Goal: Task Accomplishment & Management: Use online tool/utility

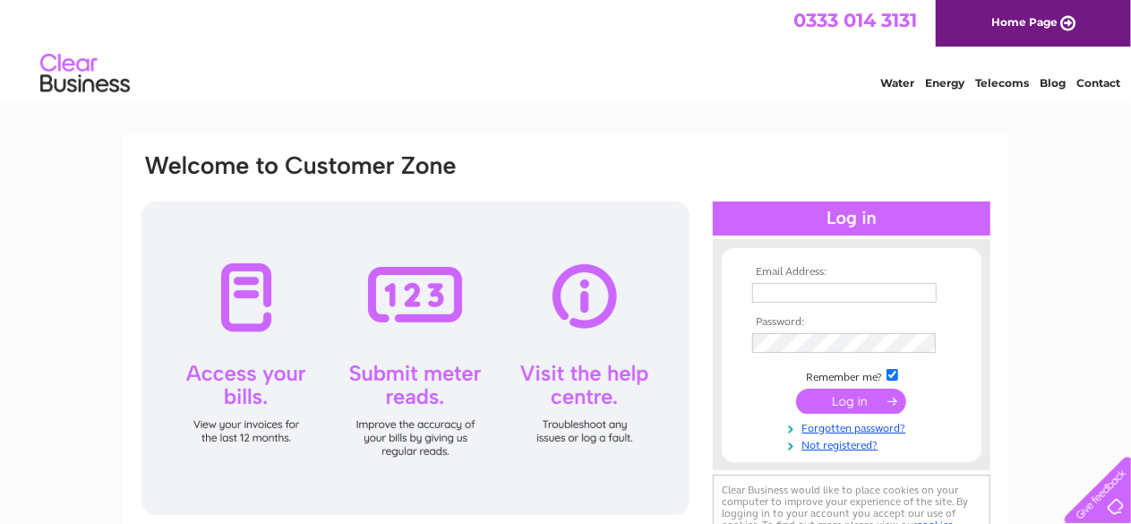
type input "office@ctr-yate.org"
click at [837, 400] on input "submit" at bounding box center [851, 401] width 110 height 25
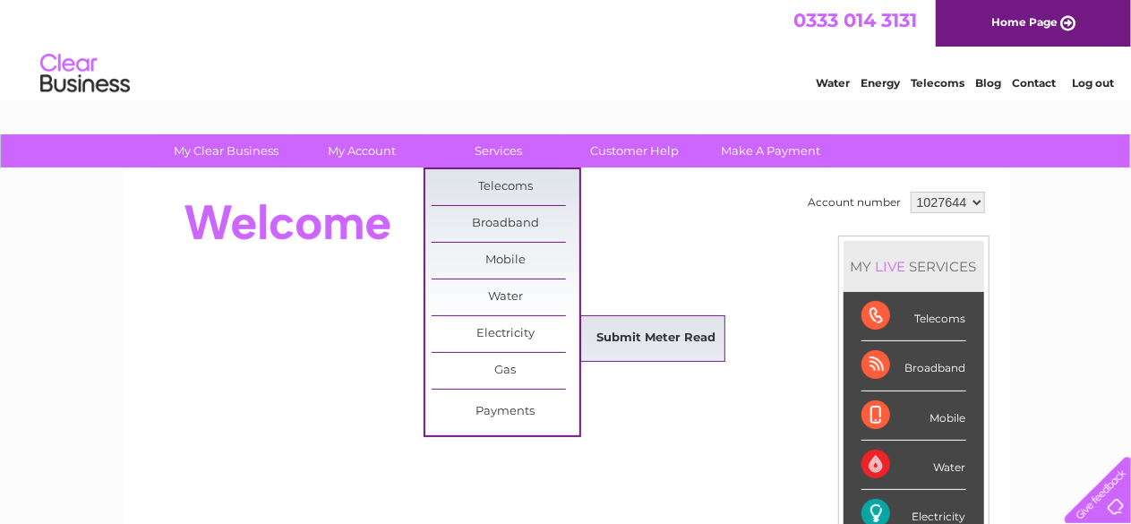
click at [676, 328] on link "Submit Meter Read" at bounding box center [656, 339] width 148 height 36
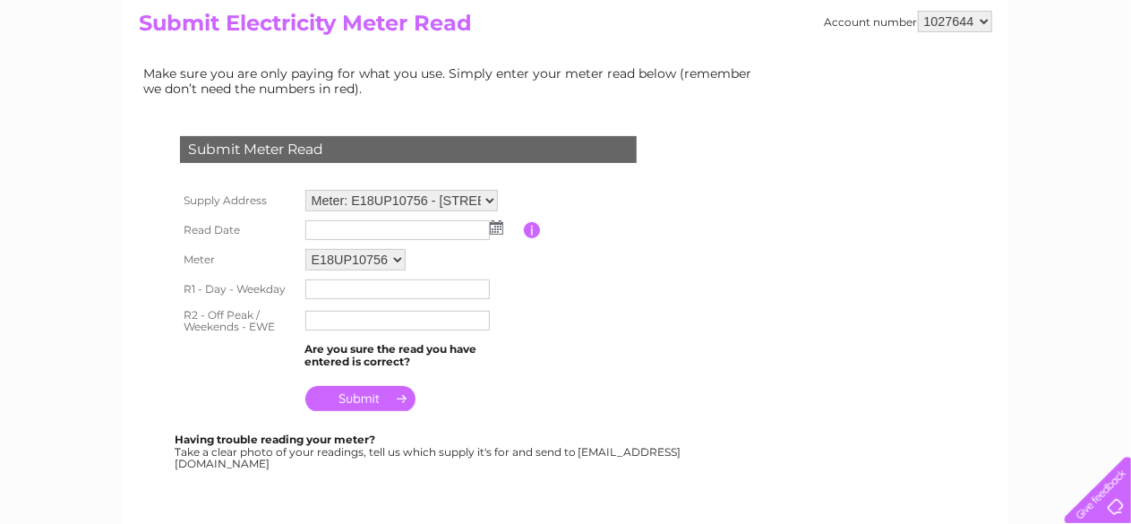
scroll to position [195, 0]
click at [499, 220] on img at bounding box center [496, 226] width 13 height 14
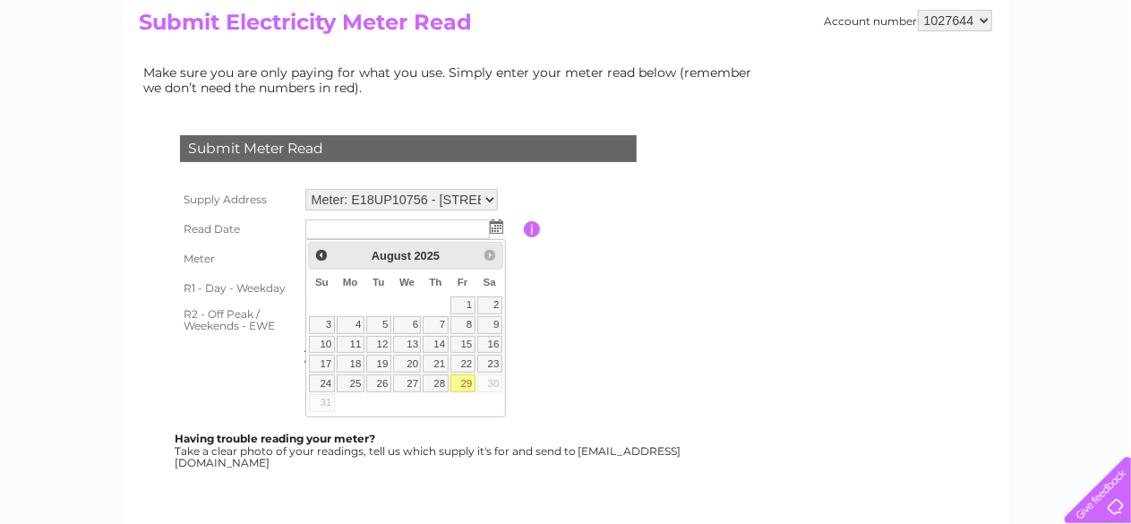
click at [465, 374] on link "29" at bounding box center [463, 383] width 25 height 18
type input "[DATE]"
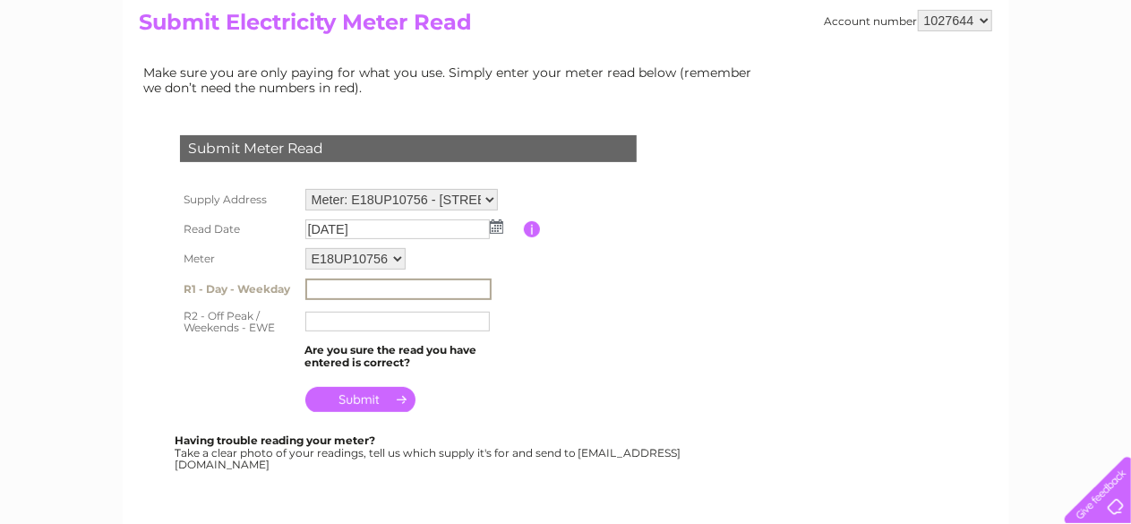
click at [433, 284] on input "text" at bounding box center [398, 289] width 186 height 21
type input "019940"
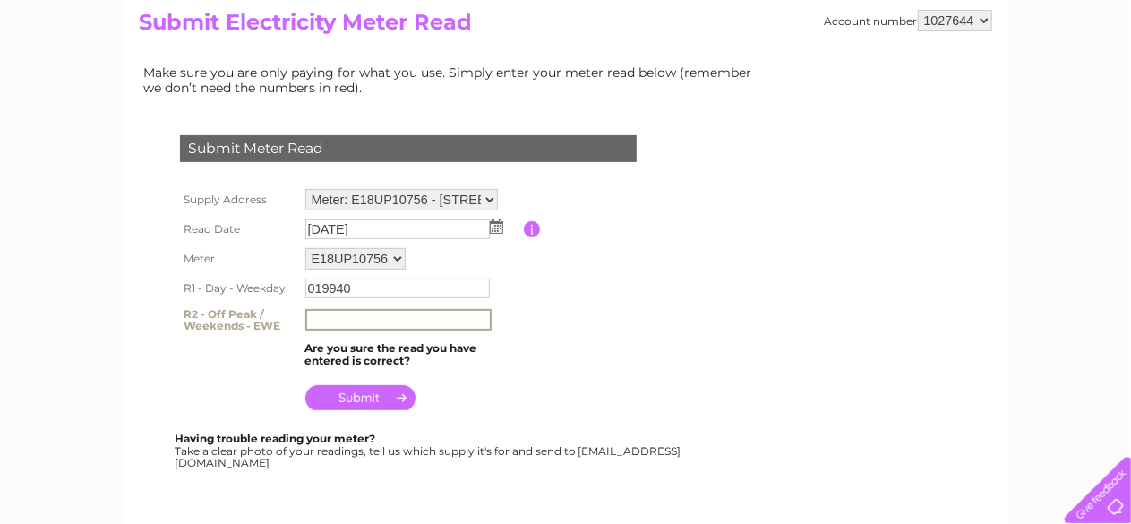
click at [382, 319] on input "text" at bounding box center [398, 319] width 186 height 21
type input "025250"
click at [383, 405] on input "submit" at bounding box center [360, 397] width 110 height 25
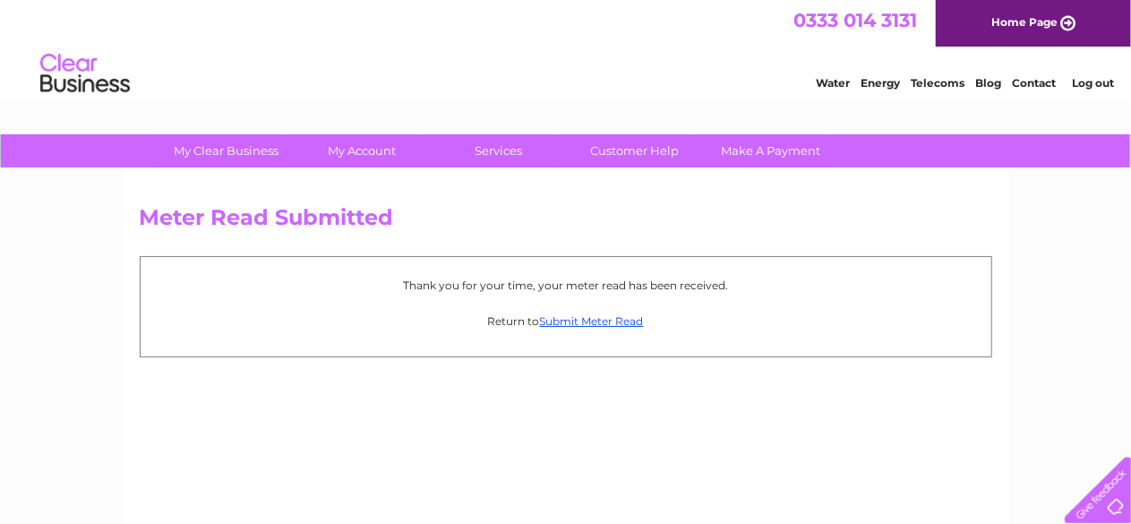
click at [365, 393] on div "Meter Read Submitted Thank you for your time, your meter read has been received…" at bounding box center [566, 420] width 887 height 502
